Goal: Find specific page/section: Find specific page/section

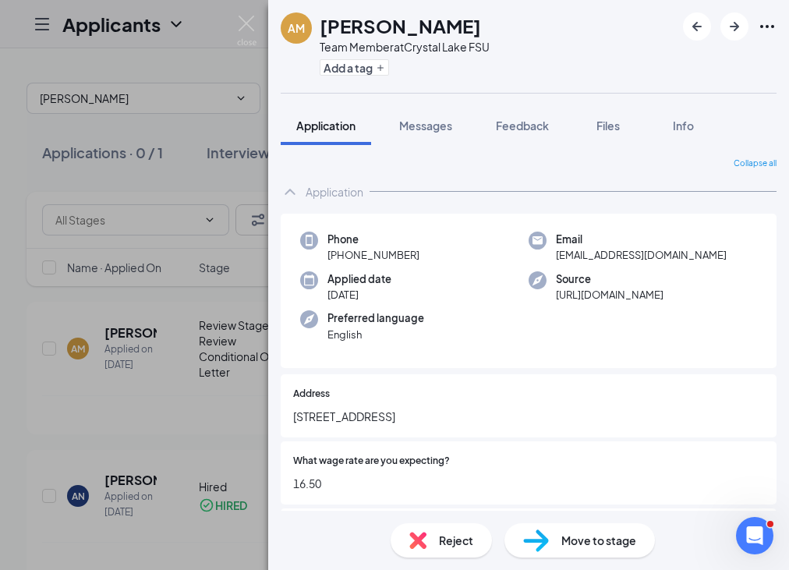
scroll to position [685, 0]
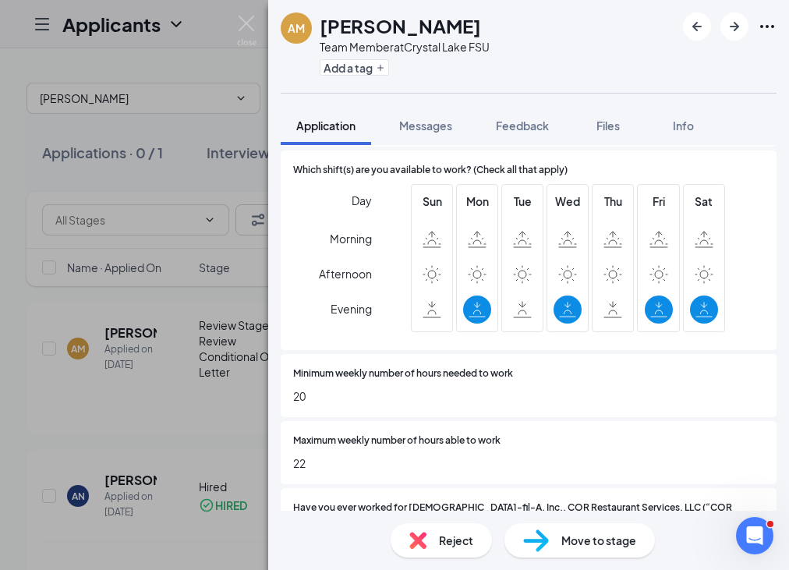
click at [172, 138] on div "AM [PERSON_NAME] Team Member at [GEOGRAPHIC_DATA] Add a tag Application Message…" at bounding box center [394, 285] width 789 height 570
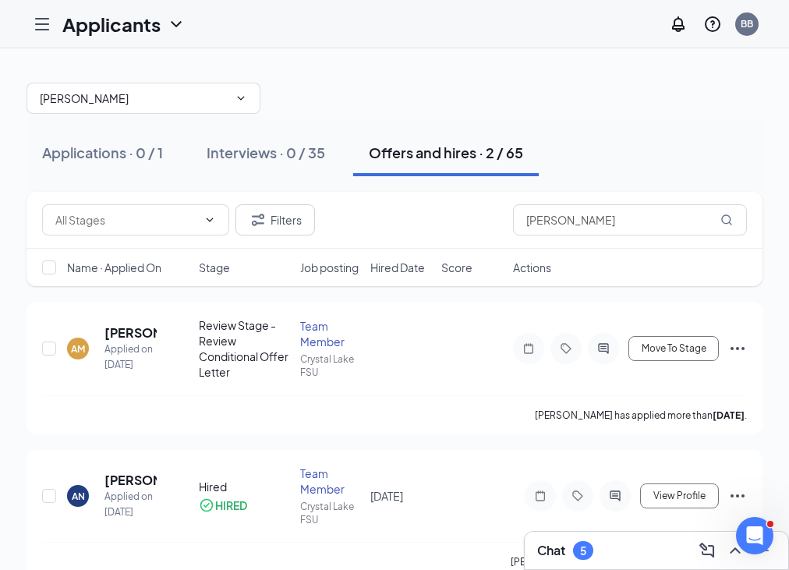
click at [429, 144] on div "Offers and hires · 2 / 65" at bounding box center [446, 152] width 154 height 19
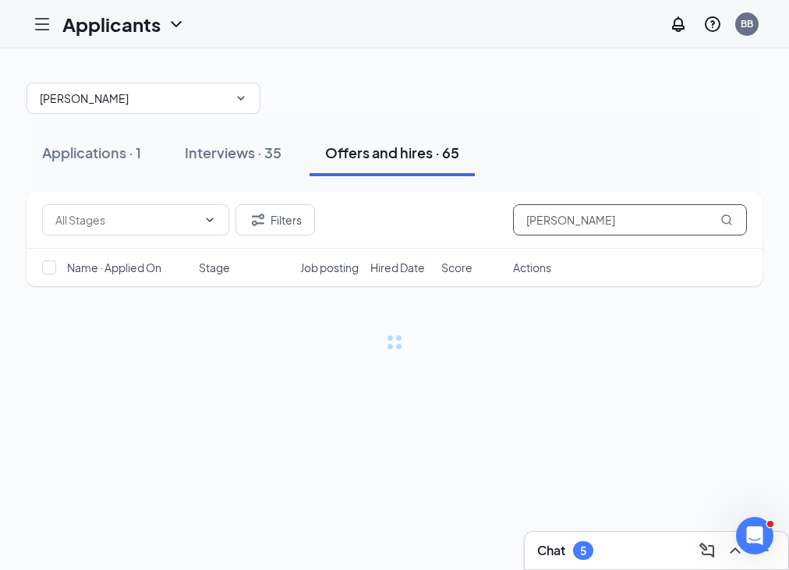
drag, startPoint x: 569, startPoint y: 215, endPoint x: 473, endPoint y: 218, distance: 96.0
click at [473, 218] on div "Filters [PERSON_NAME]" at bounding box center [394, 219] width 705 height 31
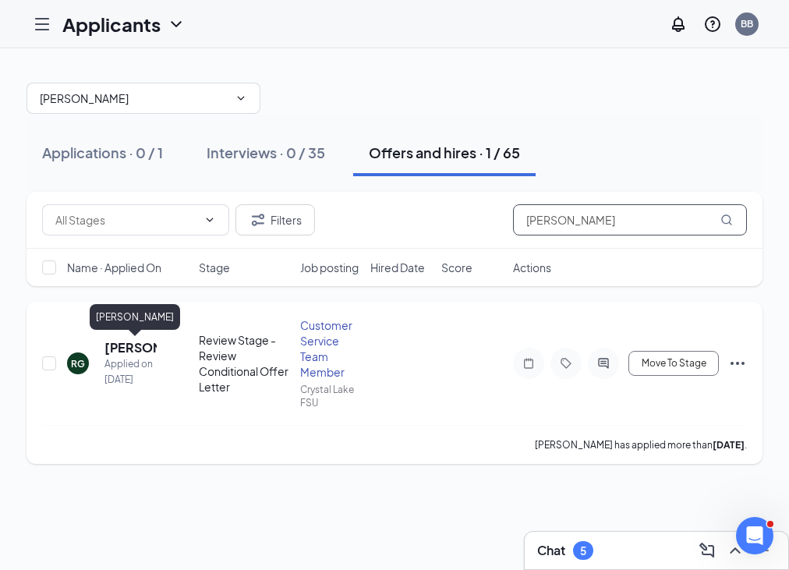
type input "[PERSON_NAME]"
click at [134, 346] on h5 "[PERSON_NAME]" at bounding box center [131, 347] width 52 height 17
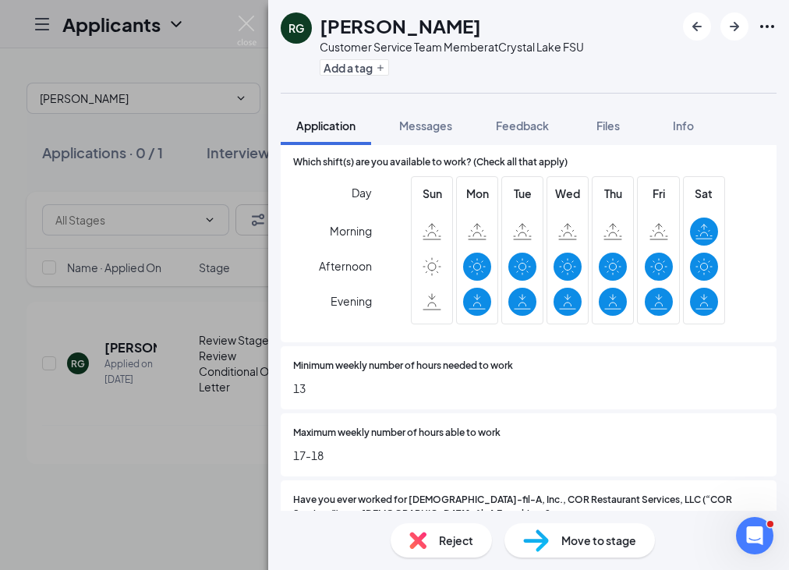
scroll to position [692, 0]
